Goal: Information Seeking & Learning: Understand process/instructions

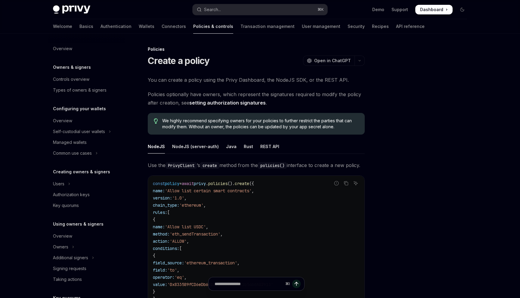
scroll to position [125, 0]
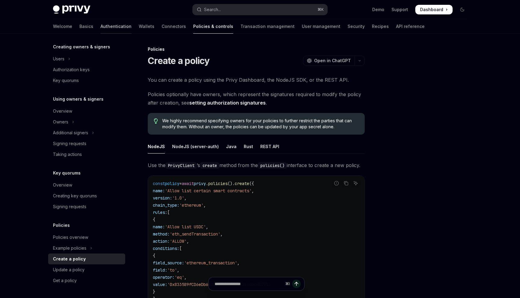
click at [100, 31] on link "Authentication" at bounding box center [115, 26] width 31 height 14
type textarea "*"
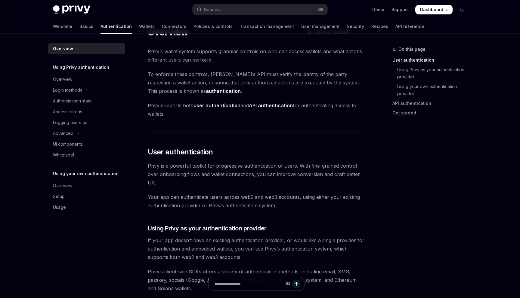
scroll to position [28, 0]
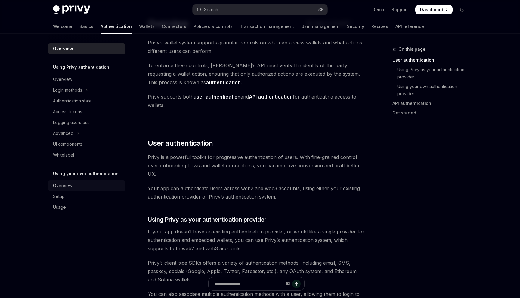
click at [60, 188] on div "Overview" at bounding box center [62, 185] width 19 height 7
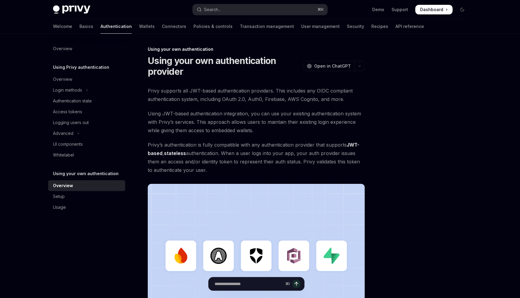
click at [76, 174] on h5 "Using your own authentication" at bounding box center [86, 173] width 66 height 7
click at [65, 198] on div "Setup" at bounding box center [87, 196] width 69 height 7
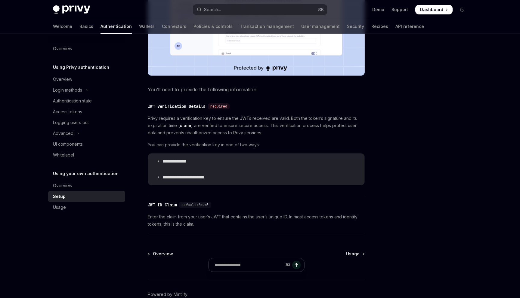
scroll to position [246, 0]
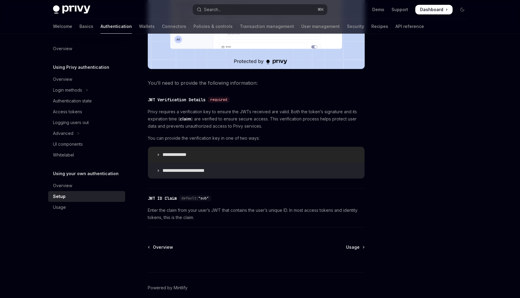
click at [158, 157] on icon at bounding box center [158, 155] width 4 height 4
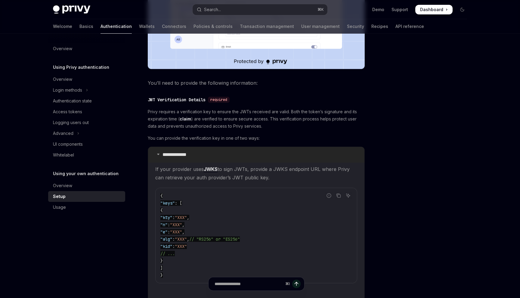
click at [158, 156] on icon at bounding box center [158, 154] width 4 height 4
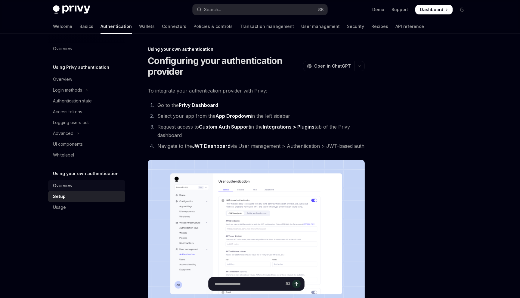
click at [67, 184] on div "Overview" at bounding box center [62, 185] width 19 height 7
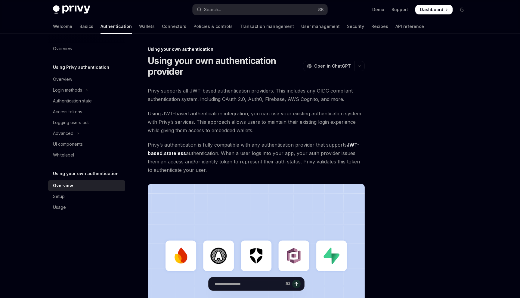
scroll to position [5, 0]
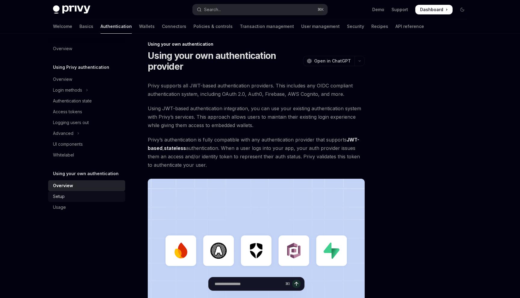
click at [65, 195] on div "Setup" at bounding box center [87, 196] width 69 height 7
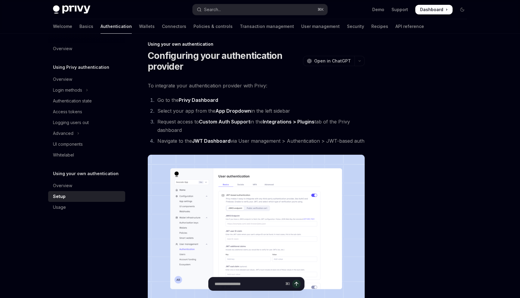
type textarea "*"
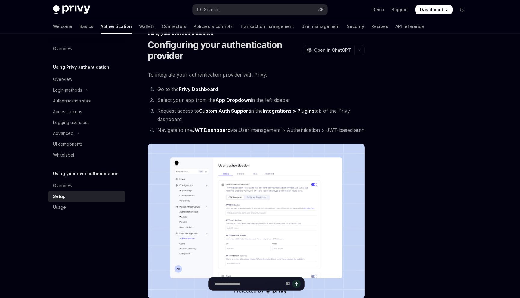
scroll to position [16, 0]
copy link "Integrations > Plugins"
drag, startPoint x: 266, startPoint y: 111, endPoint x: 318, endPoint y: 112, distance: 51.7
click at [318, 112] on li "Request access to Custom Auth Support in the Integrations > Plugins tab of the …" at bounding box center [259, 115] width 209 height 17
copy strong "Custom Auth Support"
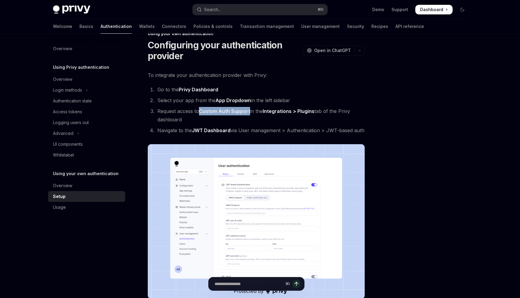
drag, startPoint x: 201, startPoint y: 111, endPoint x: 250, endPoint y: 112, distance: 49.3
click at [250, 112] on strong "Custom Auth Support" at bounding box center [224, 111] width 51 height 6
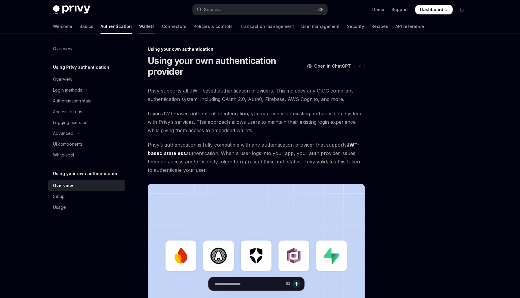
click at [139, 27] on link "Wallets" at bounding box center [147, 26] width 16 height 14
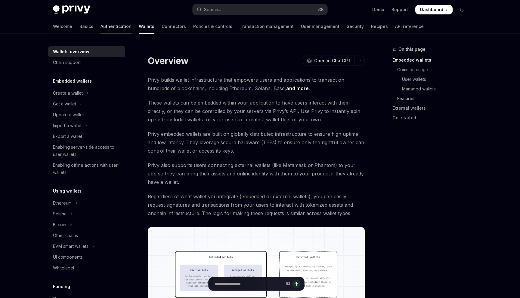
click at [100, 26] on link "Authentication" at bounding box center [115, 26] width 31 height 14
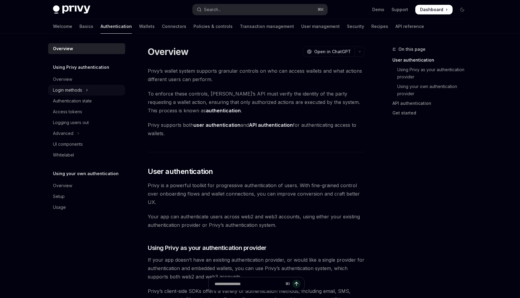
click at [75, 92] on div "Login methods" at bounding box center [67, 90] width 29 height 7
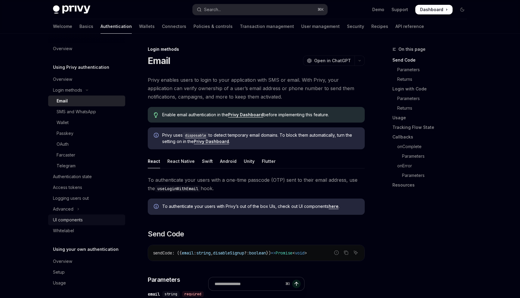
click at [82, 221] on div "UI components" at bounding box center [68, 220] width 30 height 7
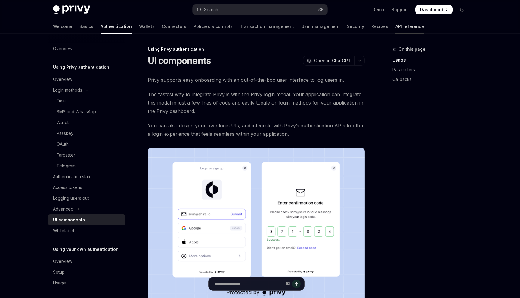
click at [395, 27] on link "API reference" at bounding box center [409, 26] width 29 height 14
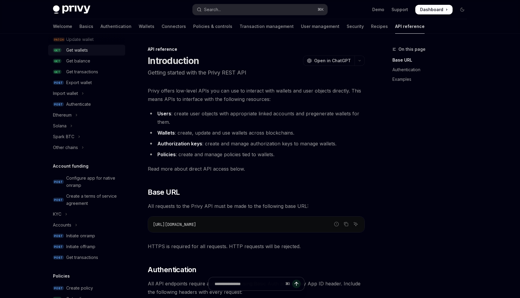
scroll to position [94, 0]
type textarea "*"
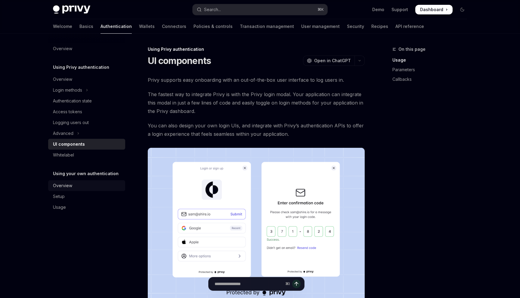
click at [60, 186] on div "Overview" at bounding box center [62, 185] width 19 height 7
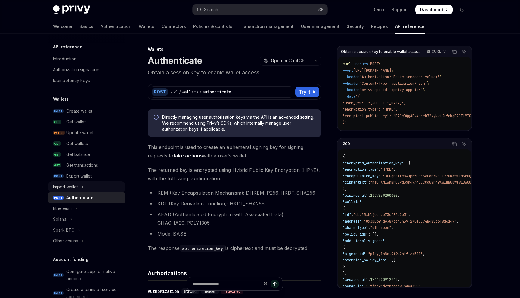
click at [63, 187] on div "Import wallet" at bounding box center [65, 186] width 25 height 7
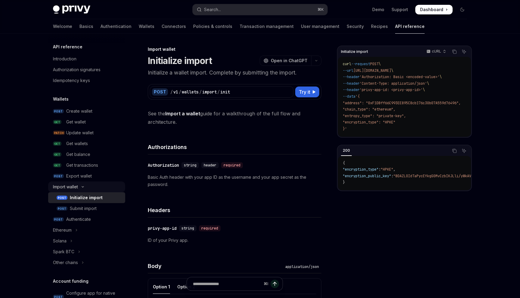
click at [81, 187] on icon "Toggle Import wallet section" at bounding box center [82, 187] width 7 height 2
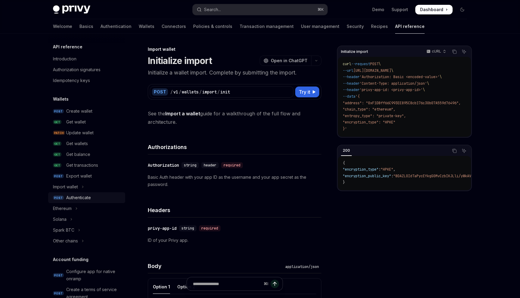
click at [71, 200] on div "Authenticate" at bounding box center [78, 197] width 25 height 7
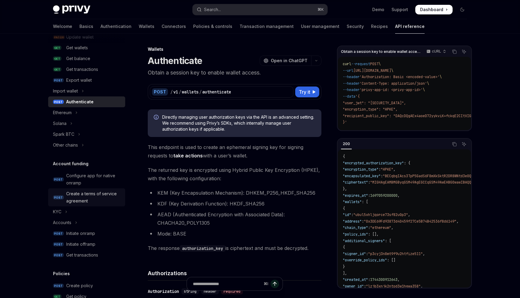
scroll to position [334, 0]
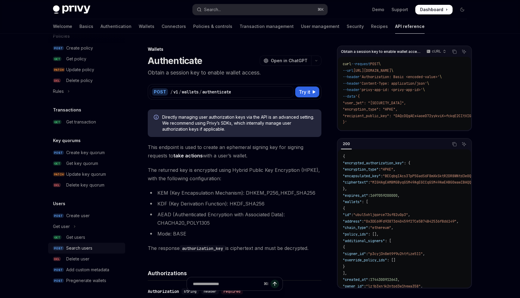
click at [75, 249] on div "Search users" at bounding box center [79, 248] width 26 height 7
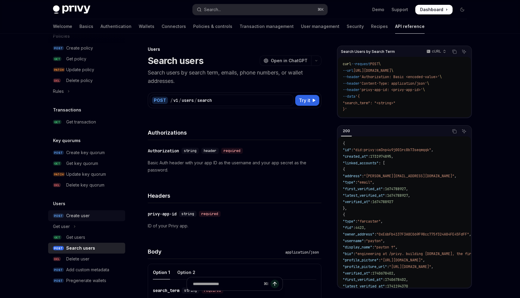
click at [83, 217] on div "Create user" at bounding box center [77, 215] width 23 height 7
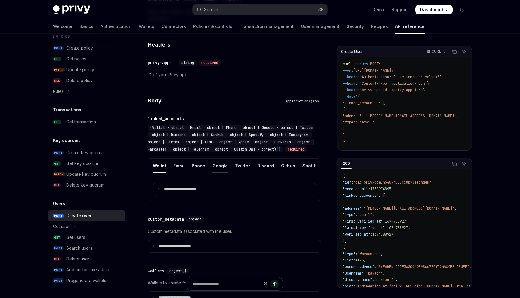
click at [218, 173] on div "Google" at bounding box center [219, 166] width 15 height 14
type textarea "*"
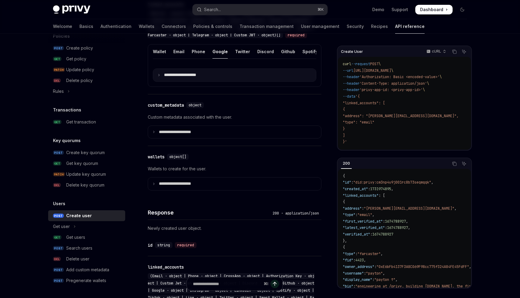
scroll to position [261, 0]
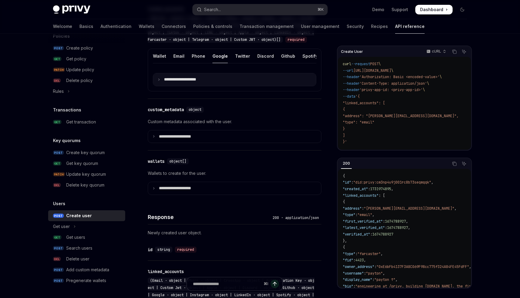
click at [173, 86] on summary "**********" at bounding box center [234, 79] width 163 height 13
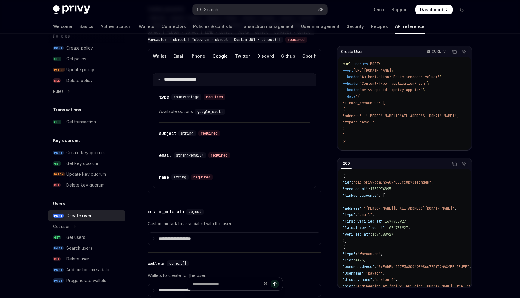
click at [160, 81] on icon at bounding box center [158, 79] width 3 height 3
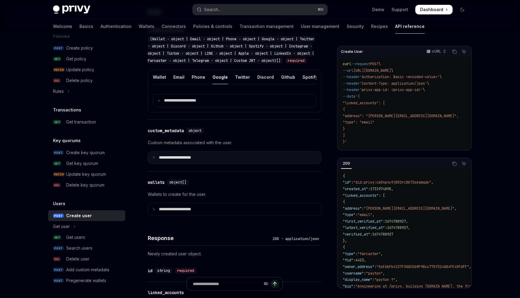
scroll to position [275, 0]
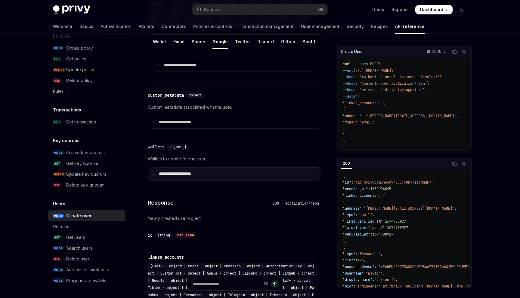
click at [171, 177] on p "**********" at bounding box center [180, 173] width 42 height 5
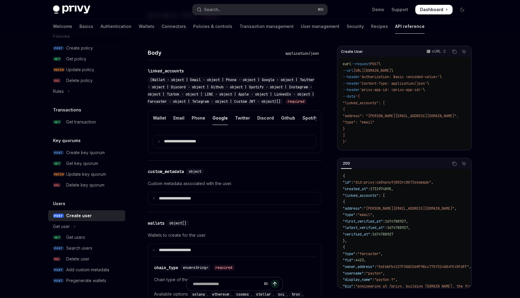
scroll to position [199, 0]
click at [76, 217] on div "Create user" at bounding box center [79, 215] width 26 height 7
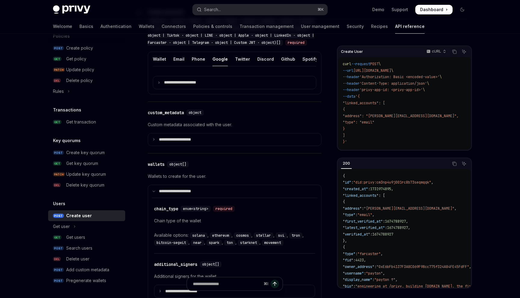
scroll to position [261, 0]
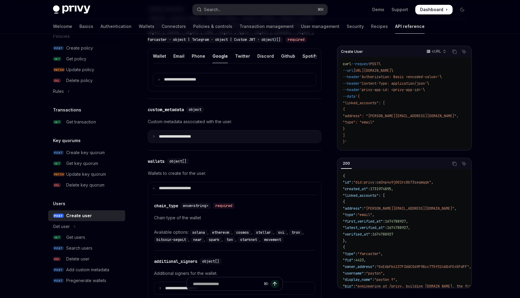
click at [155, 143] on summary "**********" at bounding box center [234, 137] width 173 height 13
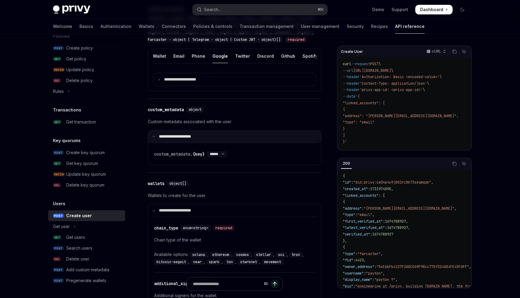
click at [154, 138] on icon at bounding box center [153, 136] width 3 height 3
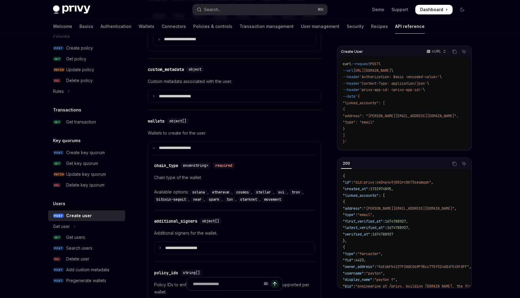
scroll to position [306, 0]
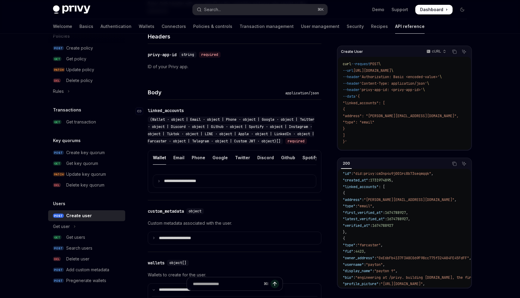
scroll to position [162, 0]
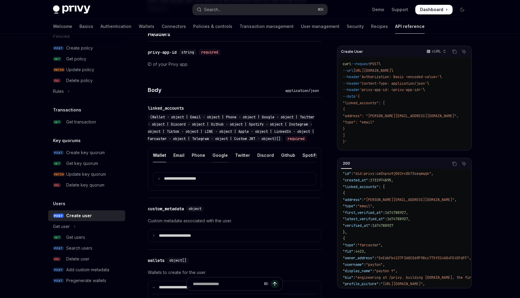
click at [219, 162] on div "Google" at bounding box center [219, 155] width 15 height 14
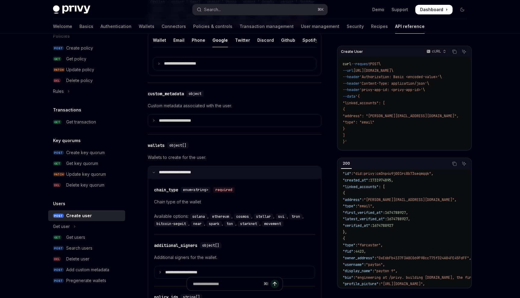
scroll to position [278, 0]
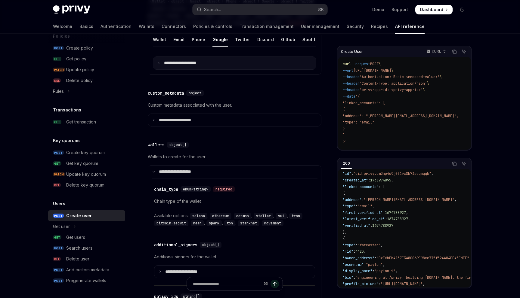
click at [160, 69] on summary "**********" at bounding box center [234, 63] width 163 height 13
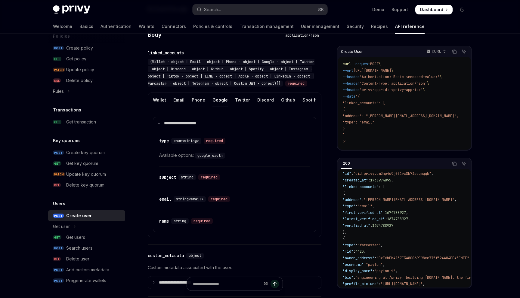
scroll to position [217, 0]
click at [159, 108] on div "Wallet" at bounding box center [159, 101] width 13 height 14
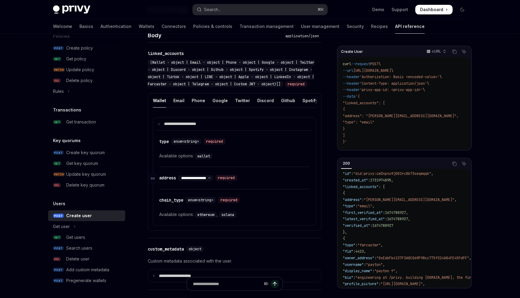
click at [213, 181] on select "**********" at bounding box center [195, 178] width 35 height 5
click at [179, 181] on select "**********" at bounding box center [195, 178] width 35 height 5
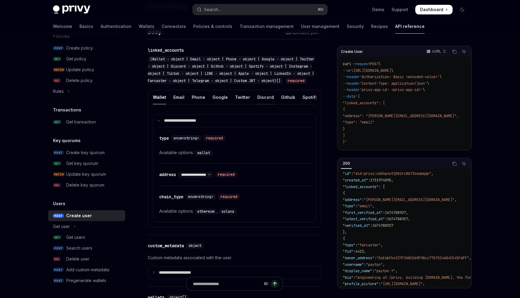
scroll to position [0, 192]
click at [303, 103] on div "Custom JWT" at bounding box center [311, 97] width 27 height 14
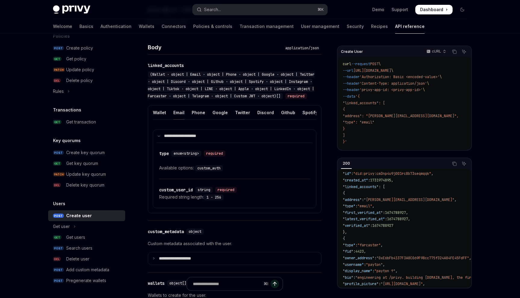
scroll to position [213, 0]
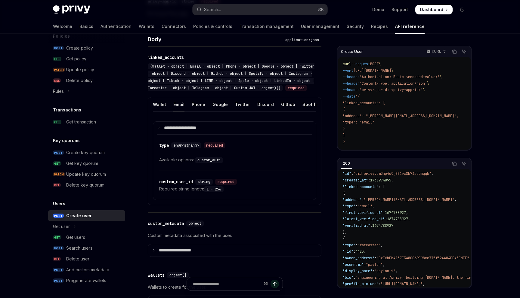
click at [178, 112] on div "Email" at bounding box center [178, 104] width 11 height 14
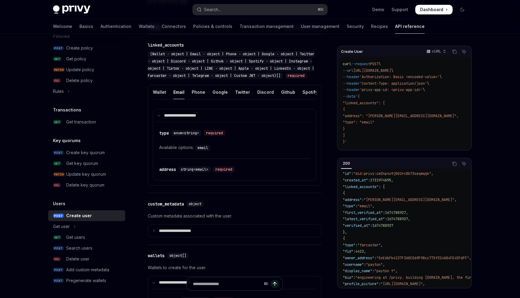
scroll to position [226, 0]
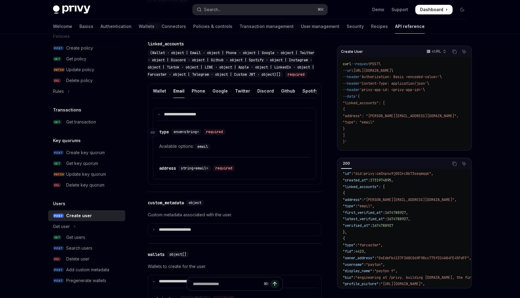
click at [195, 134] on span "enum<string>" at bounding box center [186, 132] width 25 height 5
click at [207, 150] on code "email" at bounding box center [202, 147] width 15 height 6
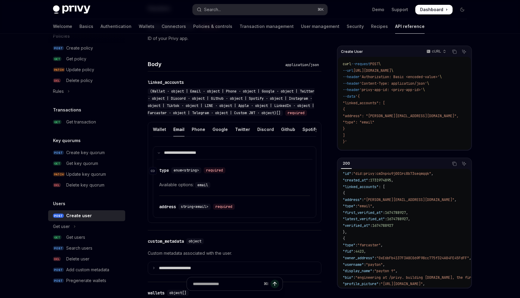
scroll to position [184, 0]
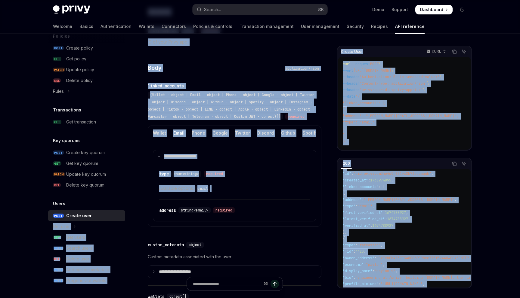
drag, startPoint x: 44, startPoint y: 213, endPoint x: 94, endPoint y: 218, distance: 50.2
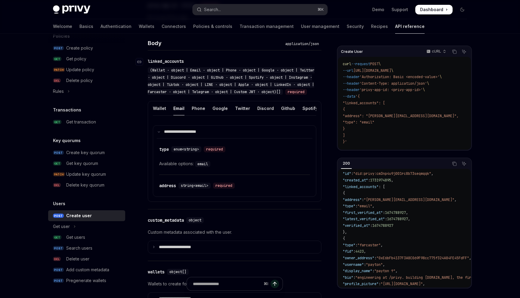
scroll to position [202, 0]
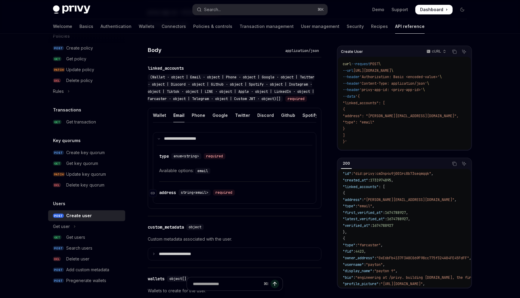
click at [197, 195] on span "string<email>" at bounding box center [194, 192] width 27 height 5
click at [165, 196] on div "address" at bounding box center [167, 193] width 17 height 6
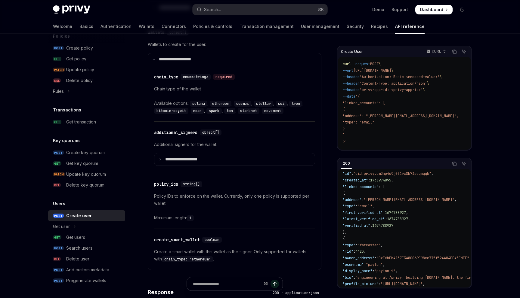
scroll to position [485, 0]
drag, startPoint x: 194, startPoint y: 111, endPoint x: 205, endPoint y: 111, distance: 11.1
click at [205, 106] on code "solana" at bounding box center [198, 103] width 17 height 6
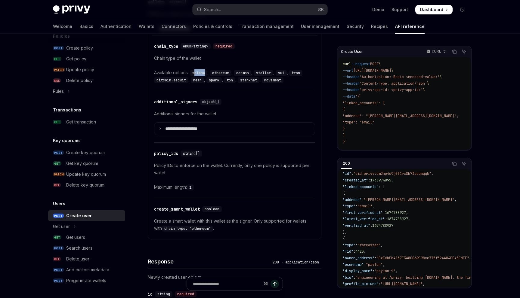
scroll to position [517, 0]
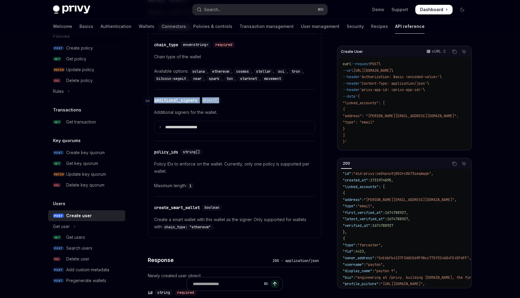
drag, startPoint x: 229, startPoint y: 109, endPoint x: 155, endPoint y: 108, distance: 74.0
click at [155, 104] on div "​ additional_signers object[]" at bounding box center [231, 100] width 155 height 7
click at [177, 130] on p "**********" at bounding box center [186, 127] width 42 height 5
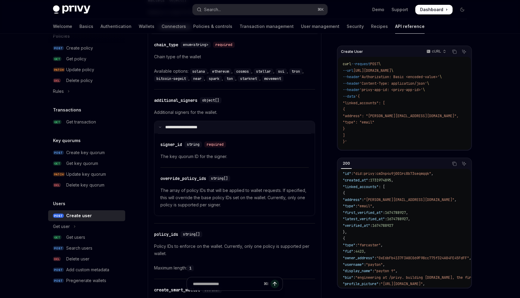
click at [180, 130] on p "**********" at bounding box center [185, 127] width 40 height 5
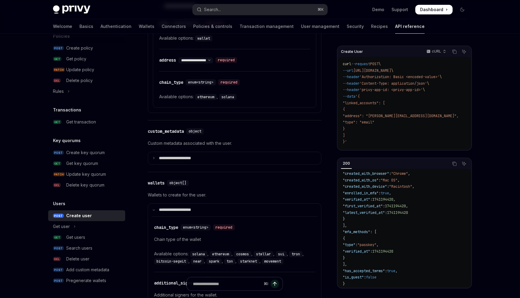
scroll to position [330, 0]
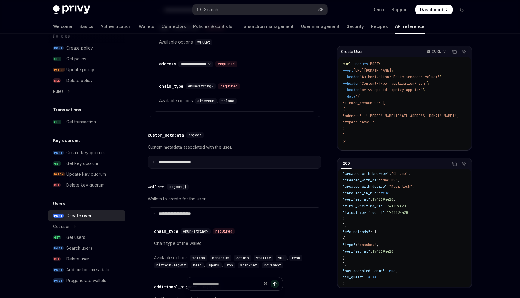
click at [158, 169] on summary "**********" at bounding box center [234, 162] width 173 height 13
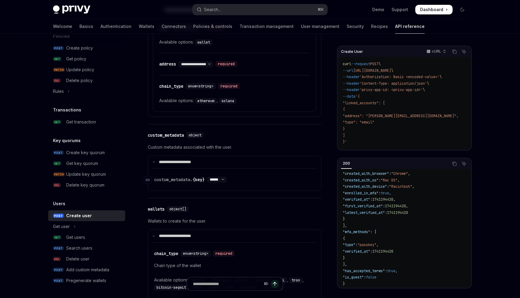
click at [226, 182] on select "****** ****** *******" at bounding box center [217, 179] width 20 height 5
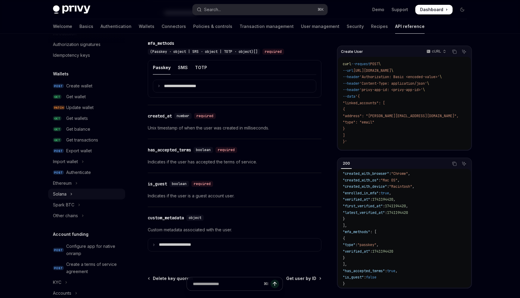
scroll to position [24, 0]
click at [84, 111] on div "Update wallet" at bounding box center [79, 108] width 27 height 7
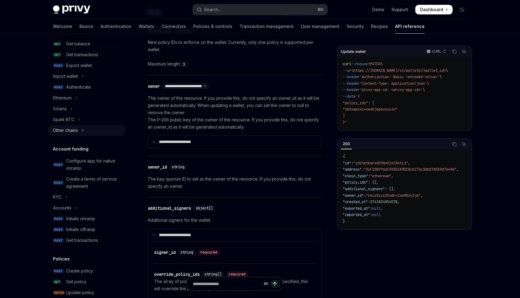
scroll to position [110, 0]
click at [73, 98] on button "Ethereum" at bounding box center [86, 98] width 77 height 11
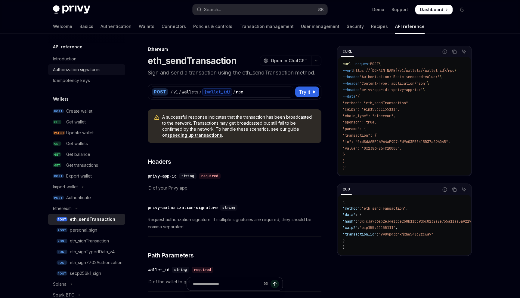
click at [88, 69] on div "Authorization signatures" at bounding box center [77, 69] width 48 height 7
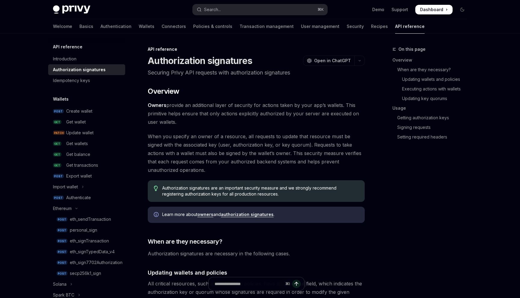
type textarea "*"
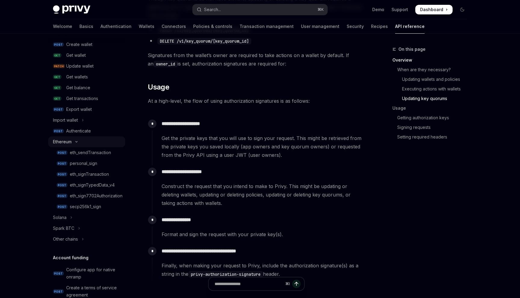
scroll to position [72, 0]
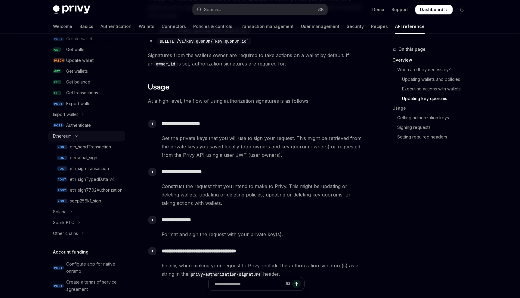
click at [73, 137] on icon "Toggle Ethereum section" at bounding box center [76, 136] width 7 height 2
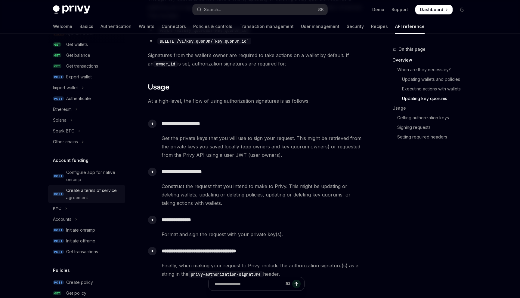
scroll to position [334, 0]
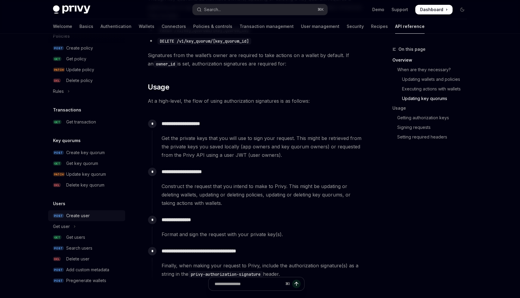
click at [80, 217] on div "Create user" at bounding box center [77, 215] width 23 height 7
click at [73, 214] on div "Create user" at bounding box center [77, 215] width 23 height 7
click at [68, 217] on div "Create user" at bounding box center [77, 215] width 23 height 7
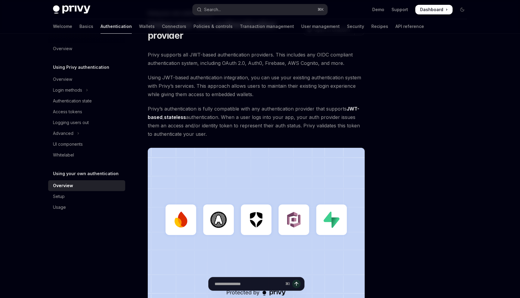
scroll to position [138, 0]
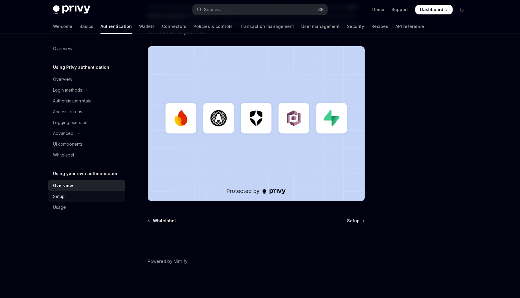
click at [68, 195] on div "Setup" at bounding box center [87, 196] width 69 height 7
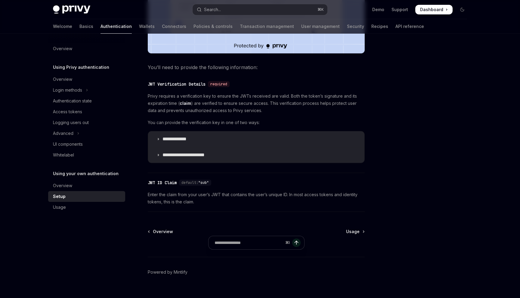
scroll to position [264, 0]
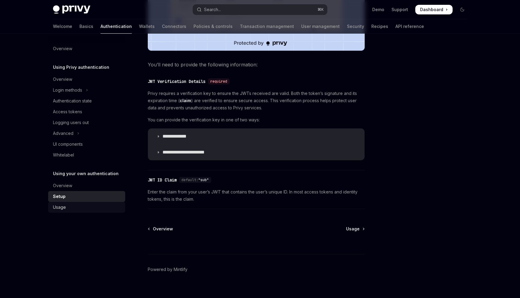
click at [55, 208] on div "Usage" at bounding box center [59, 207] width 13 height 7
type textarea "*"
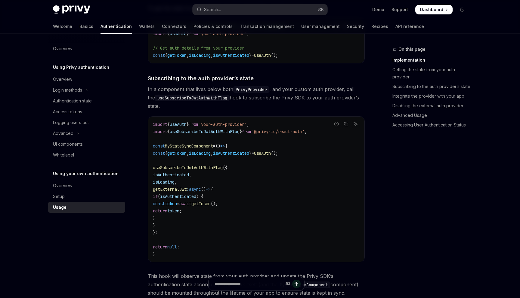
scroll to position [185, 0]
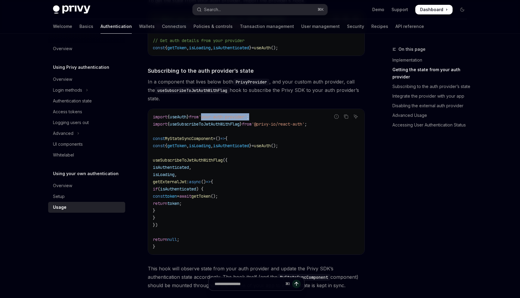
drag, startPoint x: 213, startPoint y: 117, endPoint x: 288, endPoint y: 117, distance: 75.5
click at [287, 117] on code "import { useAuth } from 'your-auth-provider' ; import { useSubscribeToJwtAuthWi…" at bounding box center [256, 181] width 207 height 137
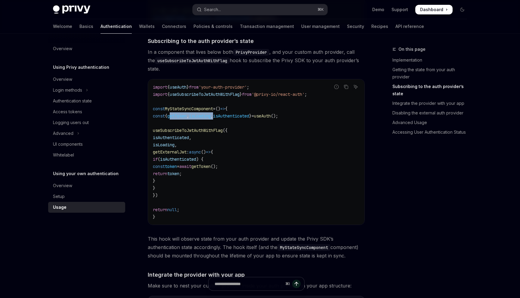
drag, startPoint x: 185, startPoint y: 117, endPoint x: 234, endPoint y: 117, distance: 48.4
click at [234, 117] on span "const { getToken , isLoading , isAuthenticated } = useAuth ();" at bounding box center [215, 115] width 125 height 5
click at [211, 118] on span "isLoading" at bounding box center [200, 115] width 22 height 5
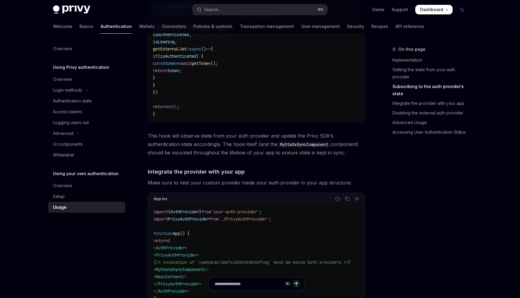
scroll to position [311, 0]
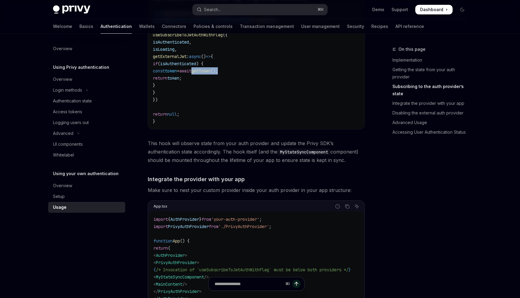
drag, startPoint x: 239, startPoint y: 73, endPoint x: 271, endPoint y: 72, distance: 31.9
click at [218, 72] on span "const token = await getToken ();" at bounding box center [185, 70] width 65 height 5
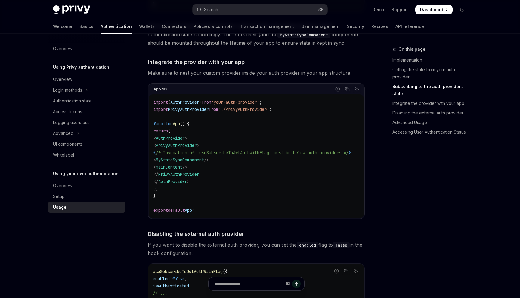
scroll to position [429, 0]
click at [204, 157] on span "MyStateSyncComponent" at bounding box center [180, 159] width 48 height 5
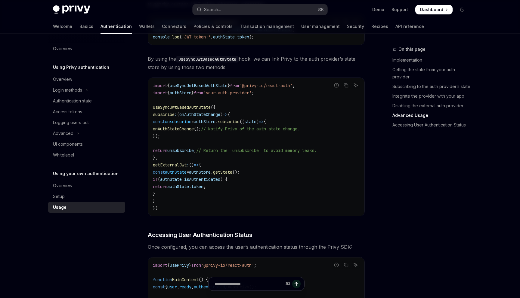
scroll to position [970, 0]
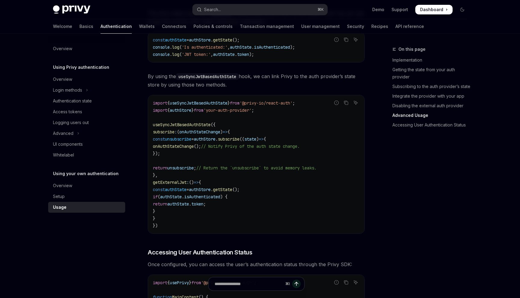
click at [194, 106] on span "useSyncJwtBasedAuthState" at bounding box center [199, 102] width 58 height 5
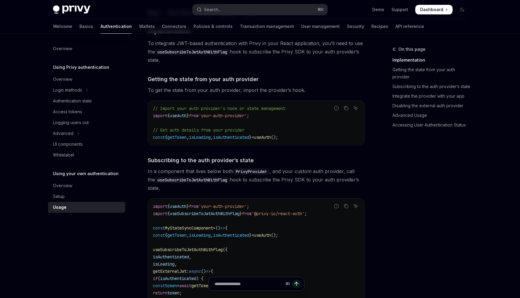
scroll to position [0, 0]
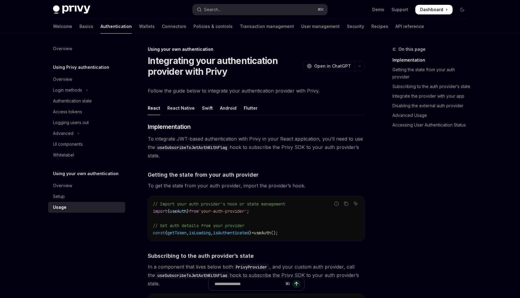
click at [185, 148] on code "useSubscribeToJwtAuthWithFlag" at bounding box center [192, 147] width 75 height 7
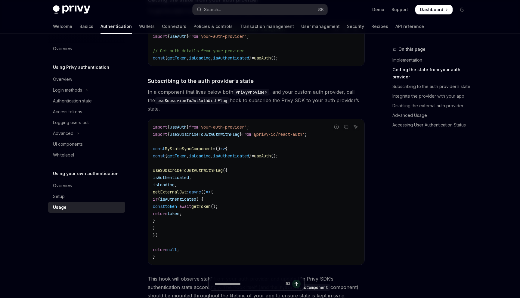
scroll to position [166, 0]
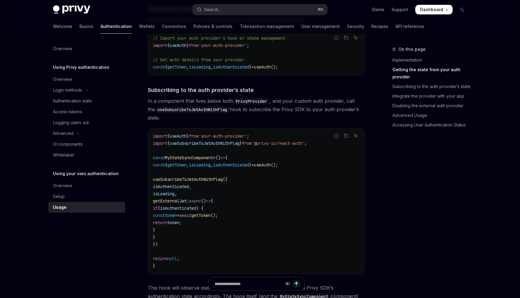
click at [194, 180] on span "useSubscribeToJwtAuthWithFlag" at bounding box center [188, 179] width 70 height 5
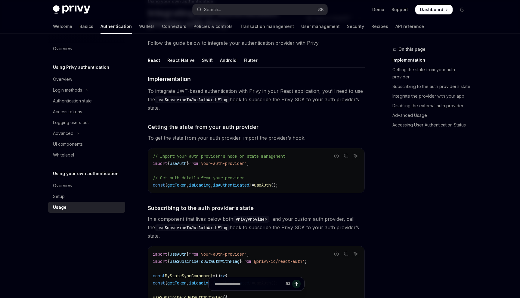
scroll to position [46, 0]
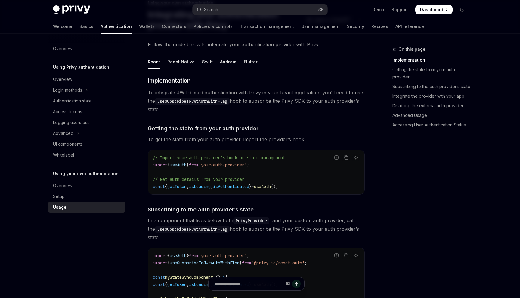
click at [187, 103] on code "useSubscribeToJwtAuthWithFlag" at bounding box center [192, 101] width 75 height 7
copy code "useSubscribeToJwtAuthWithFlag"
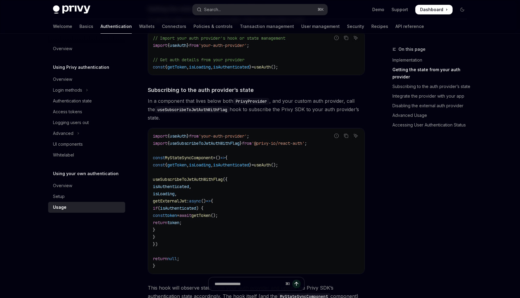
scroll to position [135, 0]
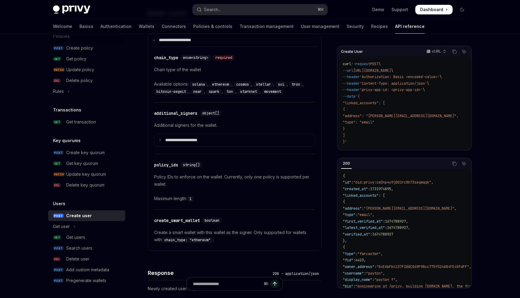
scroll to position [531, 0]
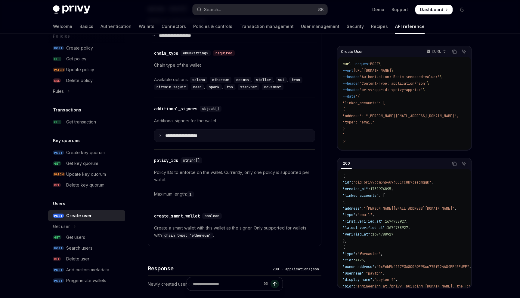
click at [161, 137] on icon at bounding box center [159, 135] width 3 height 3
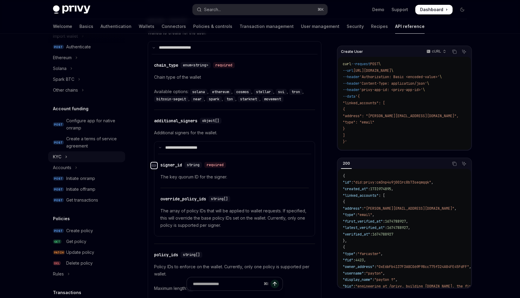
scroll to position [151, 0]
click at [64, 155] on button "KYC" at bounding box center [86, 156] width 77 height 11
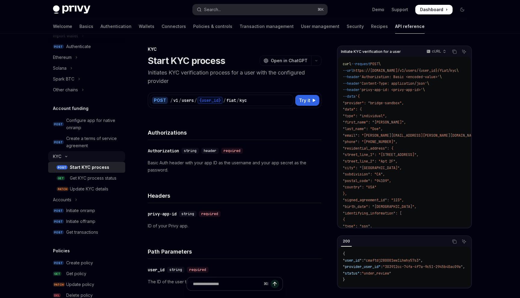
click at [64, 156] on icon "Toggle KYC section" at bounding box center [66, 156] width 7 height 2
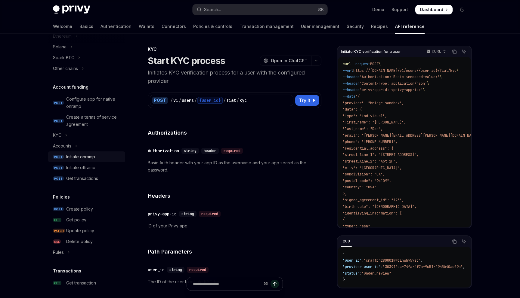
scroll to position [173, 0]
click at [77, 145] on icon "Toggle Accounts section" at bounding box center [76, 145] width 2 height 7
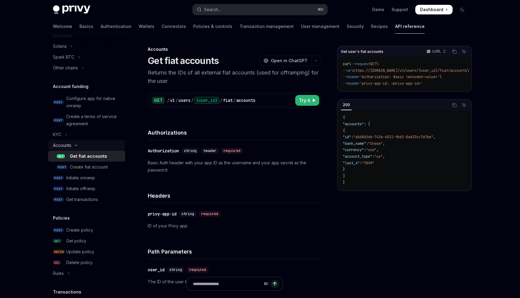
click at [77, 145] on icon "Toggle Accounts section" at bounding box center [75, 145] width 7 height 2
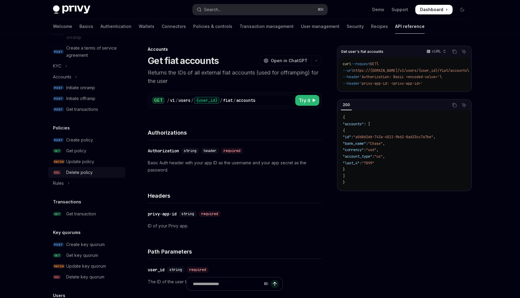
scroll to position [242, 0]
click at [67, 183] on icon "Toggle Rules section" at bounding box center [68, 183] width 2 height 7
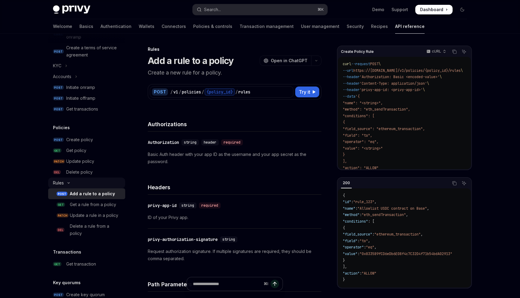
click at [69, 182] on icon "Toggle Rules section" at bounding box center [68, 183] width 7 height 2
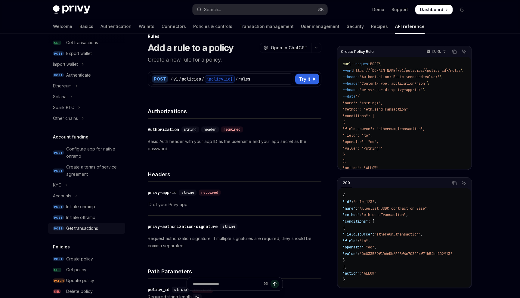
scroll to position [121, 0]
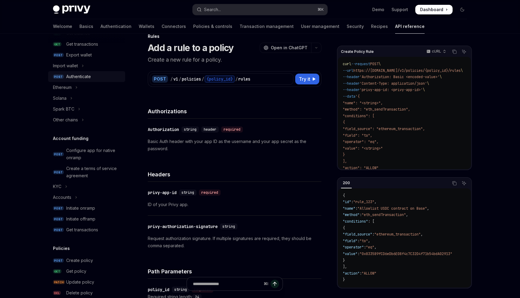
click at [77, 77] on div "Authenticate" at bounding box center [78, 76] width 25 height 7
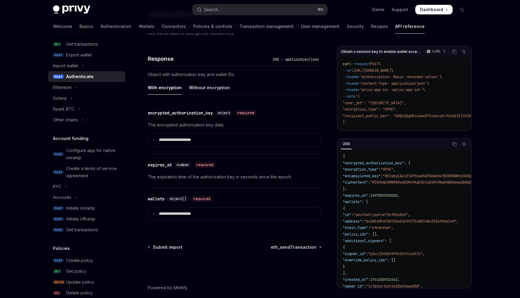
scroll to position [480, 0]
click at [207, 87] on div "Without encryption" at bounding box center [209, 87] width 41 height 14
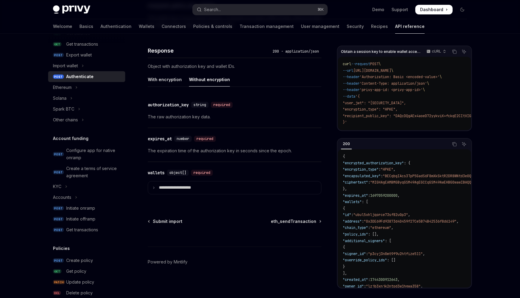
scroll to position [488, 0]
click at [178, 190] on p "**********" at bounding box center [180, 187] width 42 height 5
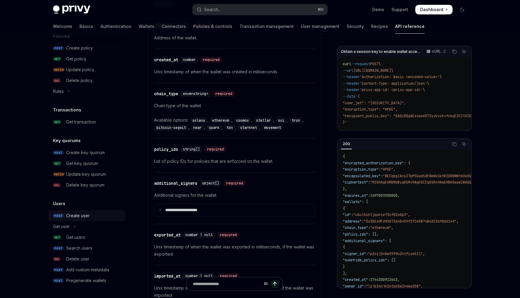
scroll to position [709, 0]
click at [72, 226] on button "Get user" at bounding box center [86, 226] width 77 height 11
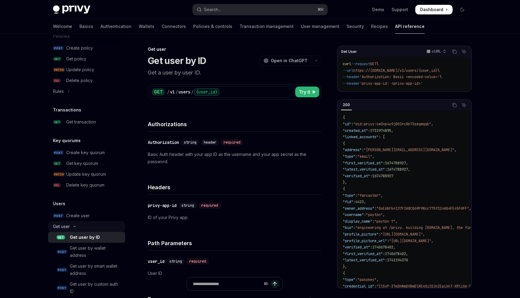
click at [73, 226] on icon "Toggle Get user section" at bounding box center [74, 227] width 7 height 2
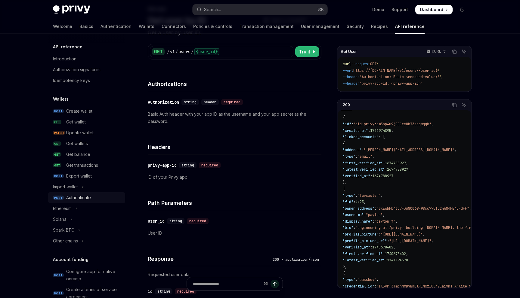
click at [86, 200] on div "Authenticate" at bounding box center [78, 197] width 25 height 7
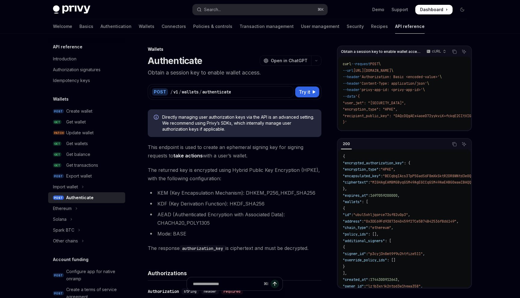
type textarea "*"
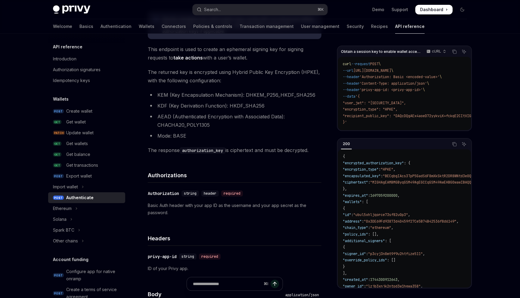
scroll to position [334, 0]
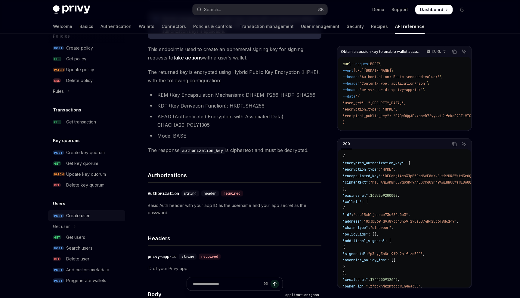
click at [77, 217] on div "Create user" at bounding box center [77, 215] width 23 height 7
click at [80, 215] on div "Create user" at bounding box center [77, 215] width 23 height 7
click at [70, 216] on div "Create user" at bounding box center [77, 215] width 23 height 7
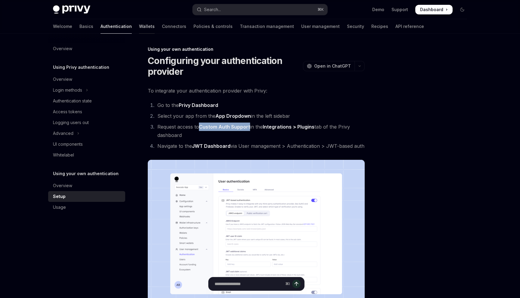
click at [139, 27] on link "Wallets" at bounding box center [147, 26] width 16 height 14
type textarea "*"
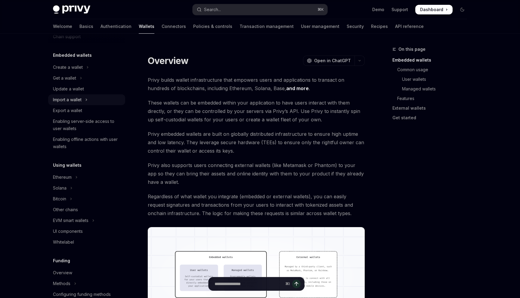
scroll to position [23, 0]
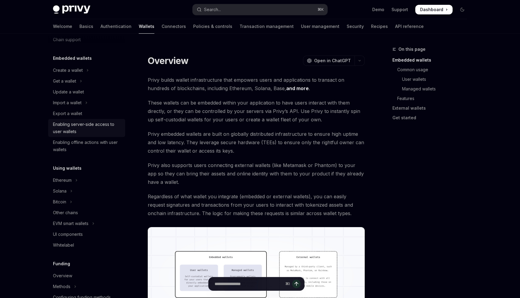
click at [77, 128] on div "Enabling server-side access to user wallets" at bounding box center [87, 128] width 69 height 14
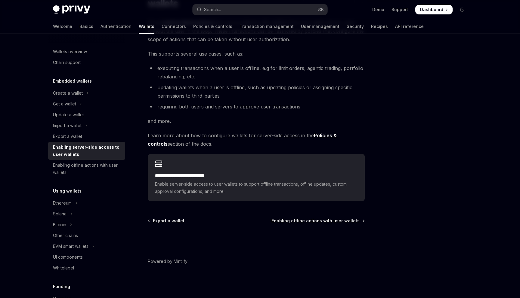
scroll to position [67, 0]
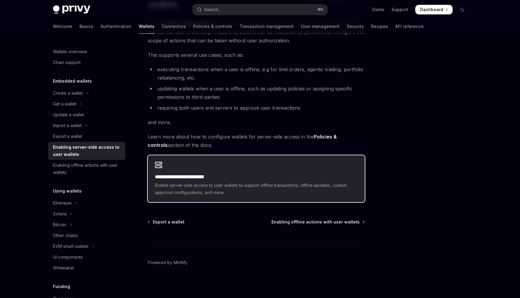
click at [205, 186] on span "Enable server-side access to user wallets to support offline transactions, offl…" at bounding box center [256, 189] width 202 height 14
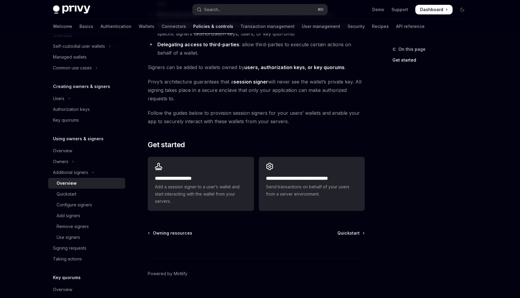
scroll to position [120, 0]
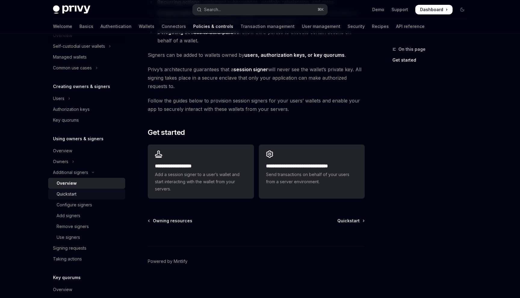
click at [64, 195] on div "Quickstart" at bounding box center [67, 194] width 20 height 7
type textarea "*"
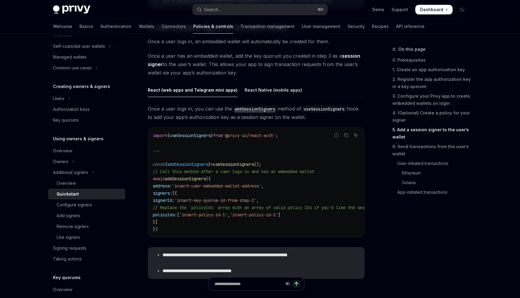
scroll to position [989, 0]
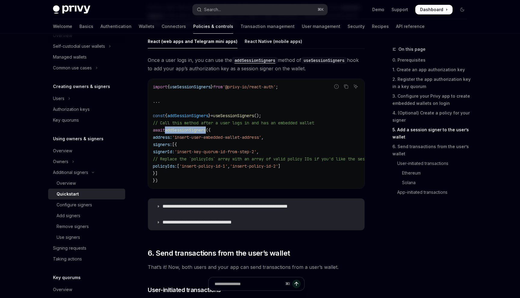
drag, startPoint x: 166, startPoint y: 131, endPoint x: 207, endPoint y: 131, distance: 41.2
click at [206, 131] on span "addSessionSigners" at bounding box center [185, 130] width 41 height 5
click at [172, 139] on span "address:" at bounding box center [162, 137] width 19 height 5
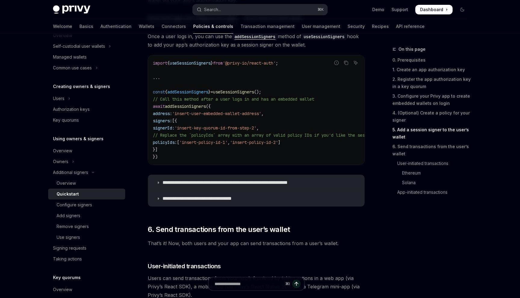
scroll to position [1013, 0]
click at [203, 64] on span "useSessionSigners" at bounding box center [190, 63] width 41 height 5
click at [192, 64] on span "useSessionSigners" at bounding box center [190, 63] width 41 height 5
drag, startPoint x: 179, startPoint y: 64, endPoint x: 205, endPoint y: 64, distance: 25.9
click at [205, 64] on span "useSessionSigners" at bounding box center [190, 63] width 41 height 5
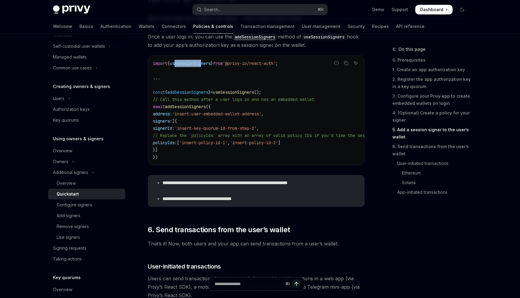
drag, startPoint x: 170, startPoint y: 107, endPoint x: 181, endPoint y: 143, distance: 37.3
click at [181, 143] on code "import { useSessionSigners } from '@privy-io/react-auth' ; ... const { addSessi…" at bounding box center [473, 110] width 640 height 101
click at [187, 151] on code "import { useSessionSigners } from '@privy-io/react-auth' ; ... const { addSessi…" at bounding box center [473, 110] width 640 height 101
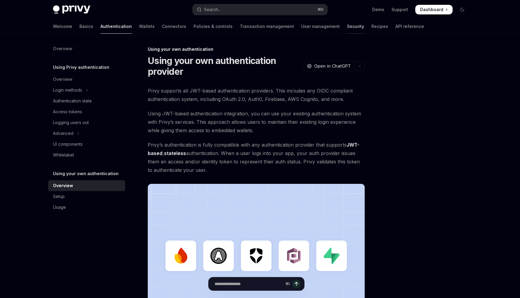
click at [347, 29] on link "Security" at bounding box center [355, 26] width 17 height 14
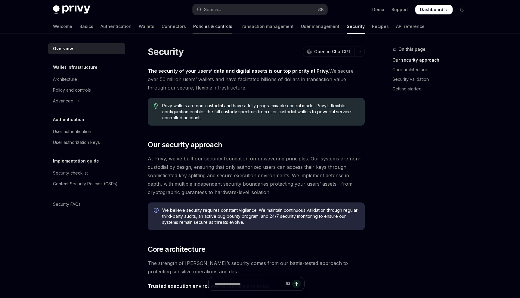
click at [193, 28] on link "Policies & controls" at bounding box center [212, 26] width 39 height 14
type textarea "*"
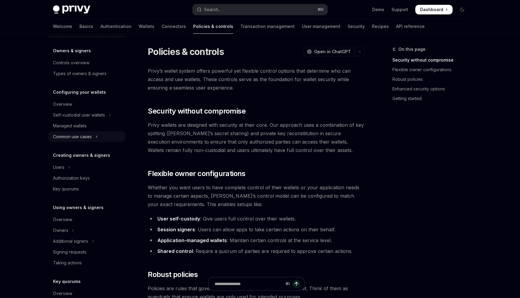
scroll to position [18, 0]
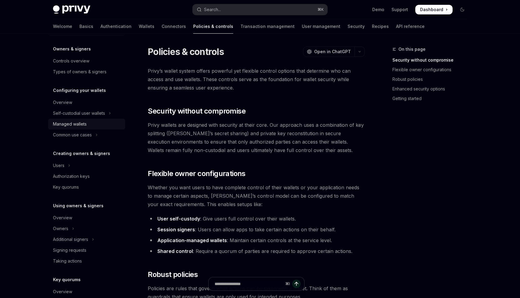
click at [71, 126] on div "Managed wallets" at bounding box center [70, 124] width 34 height 7
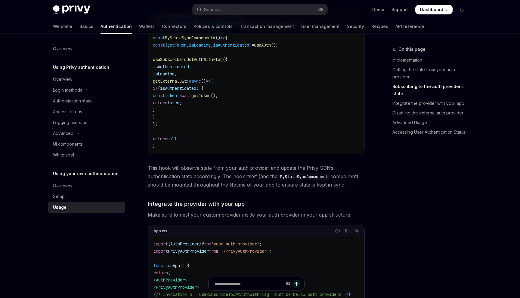
scroll to position [260, 0]
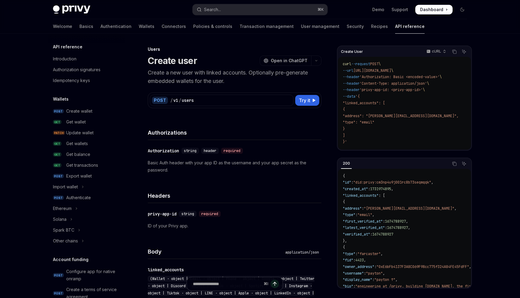
scroll to position [334, 0]
